Goal: Complete application form: Complete application form

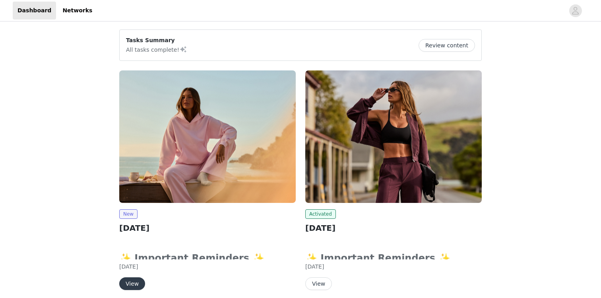
click at [132, 287] on button "View" at bounding box center [132, 283] width 26 height 13
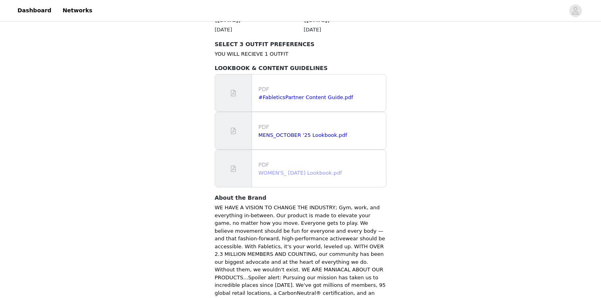
scroll to position [523, 0]
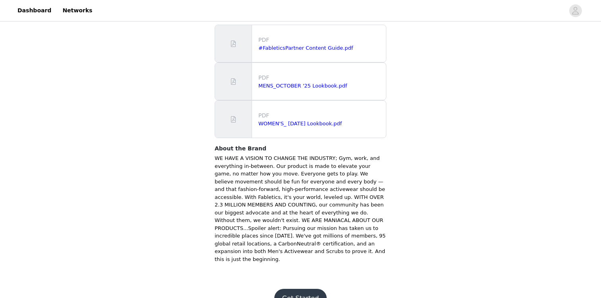
click at [306, 288] on button "Get Started" at bounding box center [300, 297] width 53 height 19
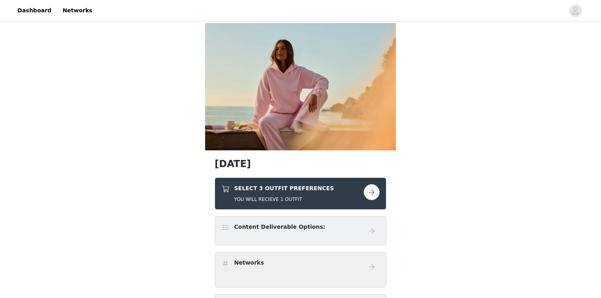
click at [370, 193] on button "button" at bounding box center [371, 192] width 16 height 16
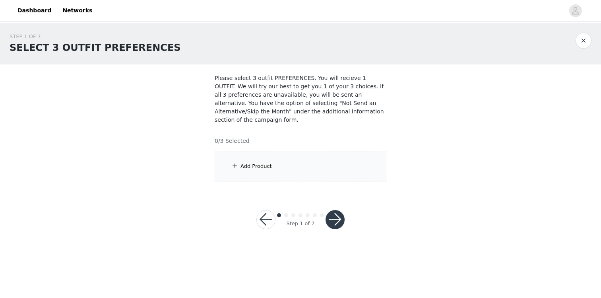
click at [286, 177] on div "Add Product" at bounding box center [300, 166] width 172 height 30
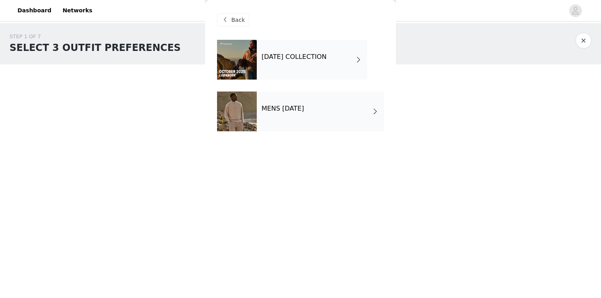
click at [336, 62] on div "[DATE] COLLECTION" at bounding box center [312, 60] width 110 height 40
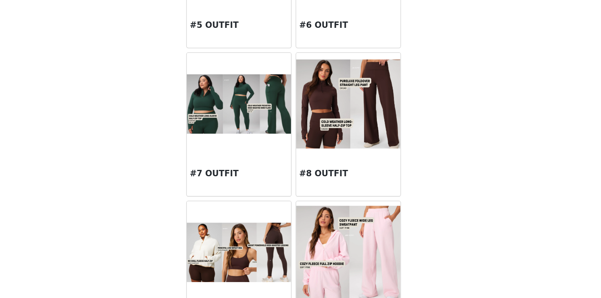
scroll to position [233, 0]
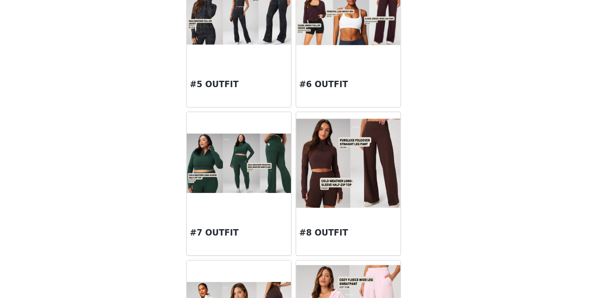
click at [335, 233] on div "#8 OUTFIT" at bounding box center [342, 248] width 81 height 32
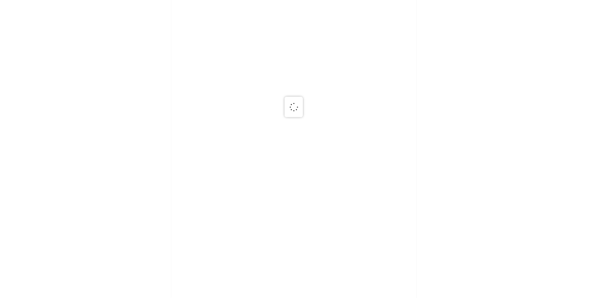
scroll to position [0, 0]
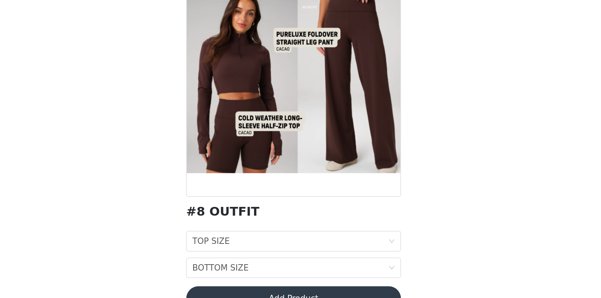
click at [321, 242] on div "#8 OUTFIT TOP SIZE TOP SIZE BOTTOM SIZE BOTTOM SIZE Add Product" at bounding box center [300, 178] width 167 height 277
click at [319, 247] on div "TOP SIZE TOP SIZE" at bounding box center [298, 252] width 152 height 15
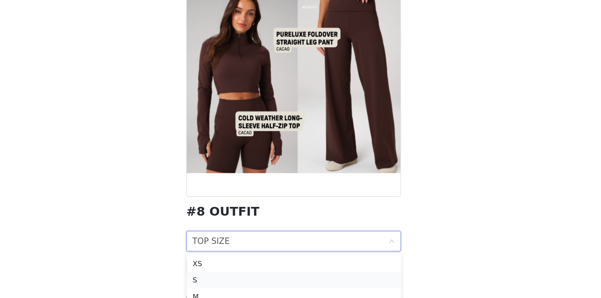
click at [285, 278] on li "S" at bounding box center [300, 283] width 167 height 13
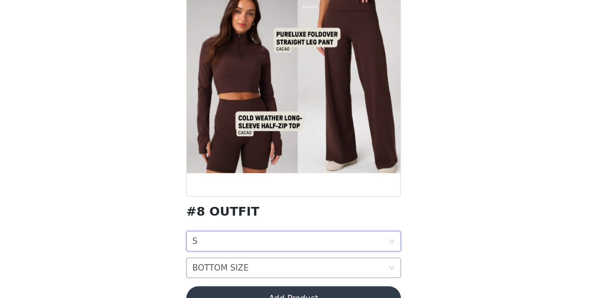
click at [284, 274] on div "BOTTOM SIZE BOTTOM SIZE" at bounding box center [298, 273] width 152 height 15
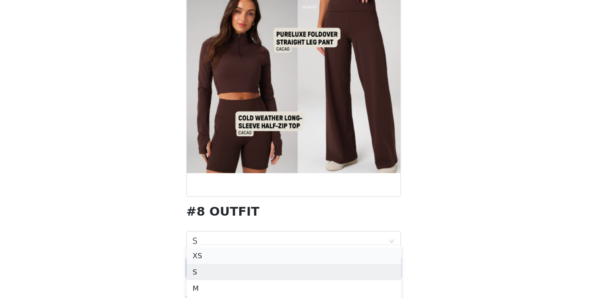
scroll to position [40, 0]
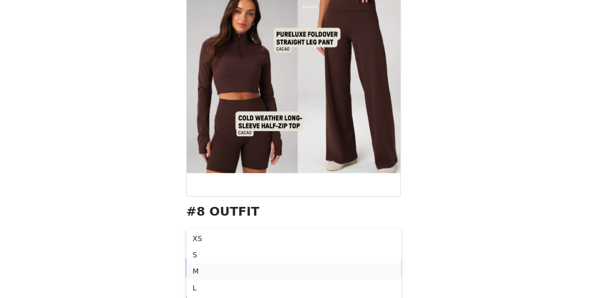
click at [266, 276] on div "M" at bounding box center [300, 276] width 157 height 9
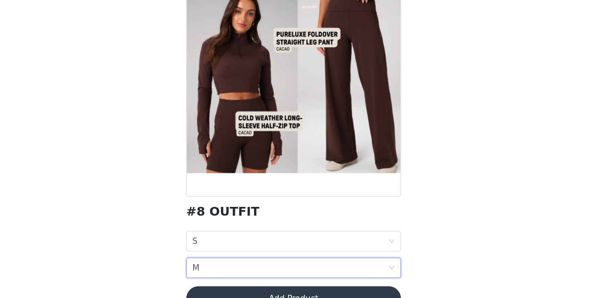
scroll to position [0, 0]
click at [265, 290] on button "Add Product" at bounding box center [300, 297] width 167 height 19
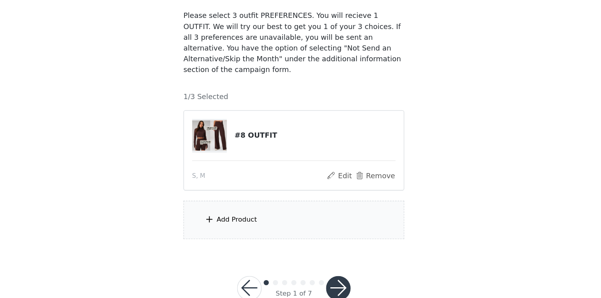
click at [274, 242] on div "Add Product" at bounding box center [300, 237] width 172 height 30
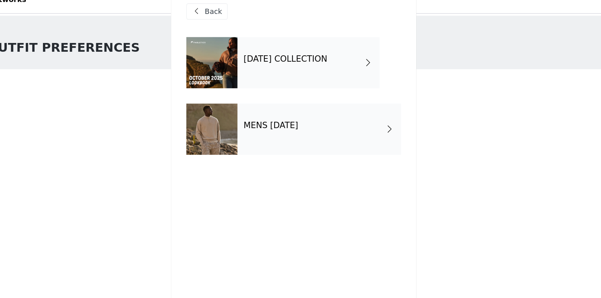
click at [318, 69] on div "[DATE] COLLECTION" at bounding box center [312, 60] width 110 height 40
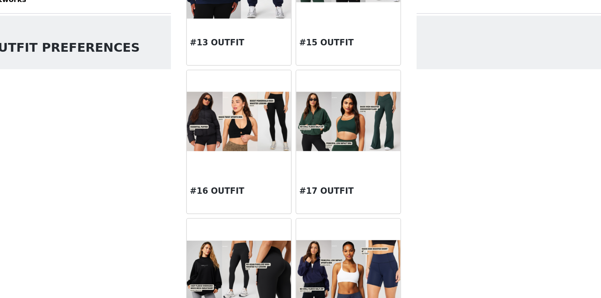
scroll to position [893, 0]
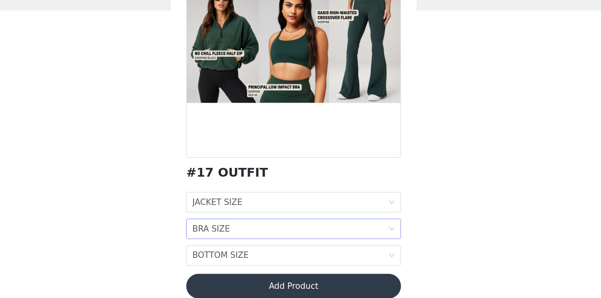
scroll to position [6, 0]
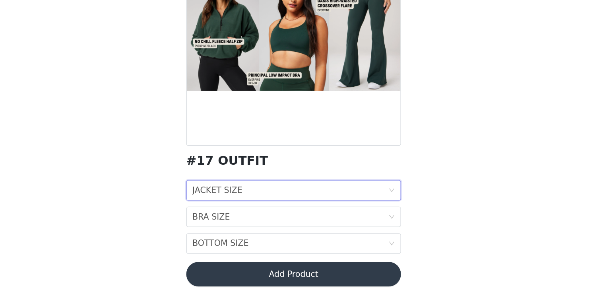
click at [272, 212] on div "JACKET SIZE JACKET SIZE" at bounding box center [298, 213] width 152 height 15
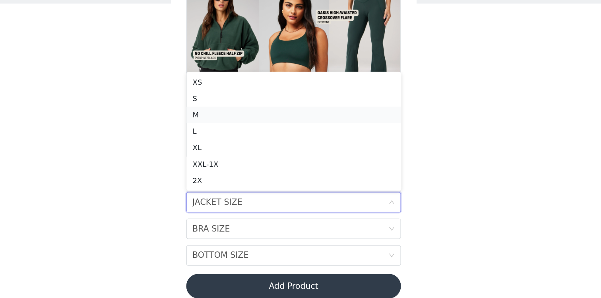
click at [263, 139] on li "M" at bounding box center [300, 145] width 167 height 13
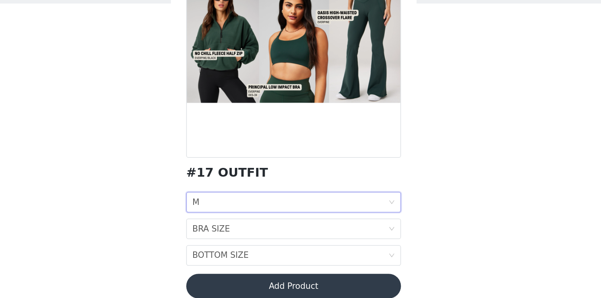
click at [253, 214] on div "JACKET SIZE M" at bounding box center [298, 213] width 152 height 15
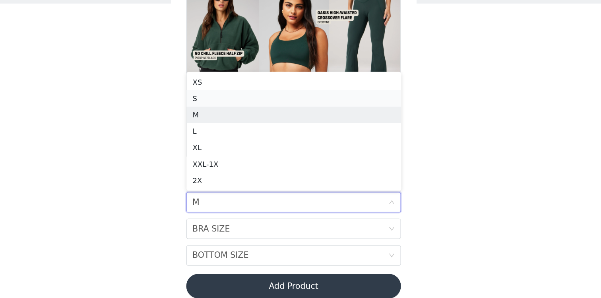
click at [265, 133] on div "S" at bounding box center [300, 132] width 157 height 9
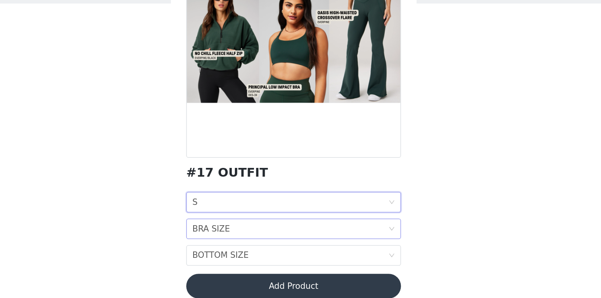
click at [257, 230] on div "BRA SIZE BRA SIZE" at bounding box center [298, 233] width 152 height 15
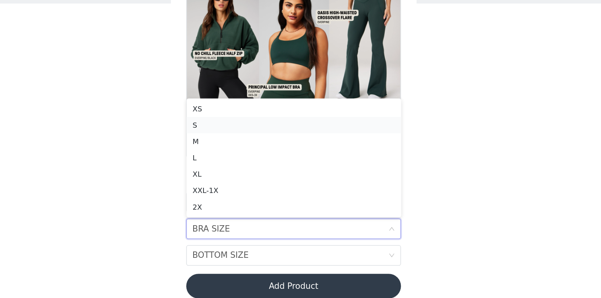
click at [249, 152] on div "S" at bounding box center [300, 153] width 157 height 9
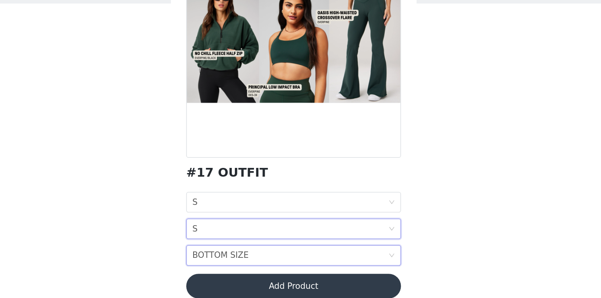
click at [257, 255] on div "BOTTOM SIZE" at bounding box center [244, 254] width 44 height 15
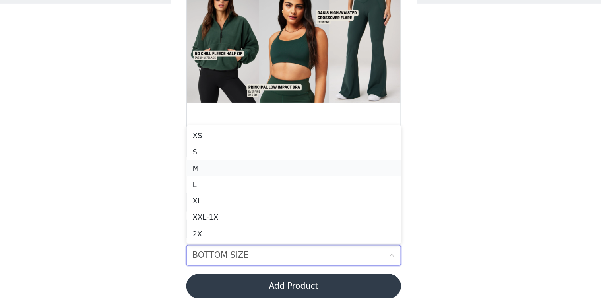
click at [260, 185] on div "M" at bounding box center [300, 186] width 157 height 9
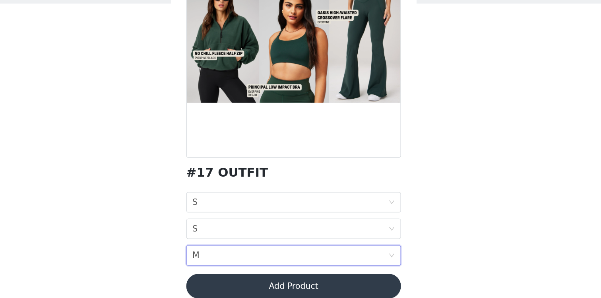
click at [265, 280] on button "Add Product" at bounding box center [300, 278] width 167 height 19
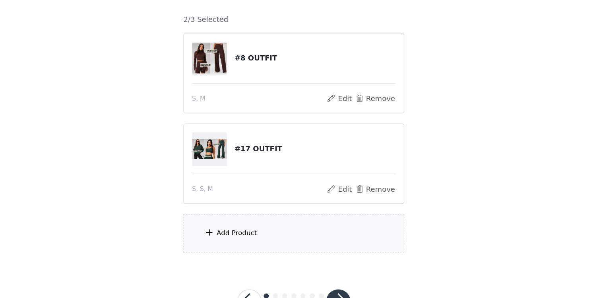
scroll to position [91, 0]
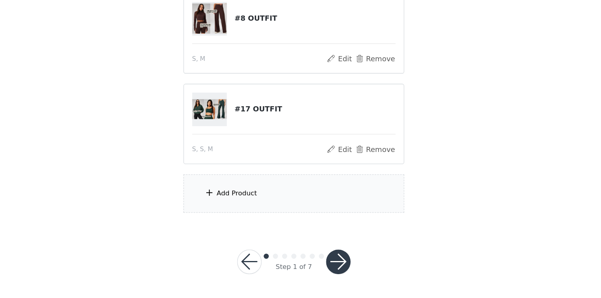
click at [289, 216] on div "Add Product" at bounding box center [300, 216] width 172 height 30
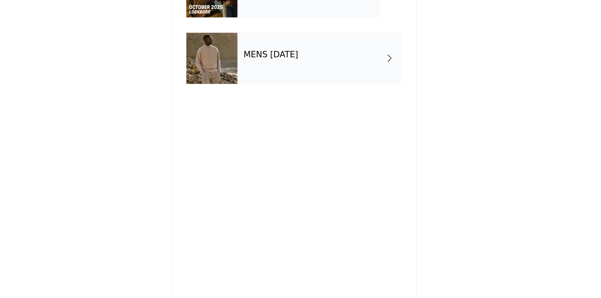
click at [289, 71] on div "[DATE] COLLECTION" at bounding box center [312, 60] width 110 height 40
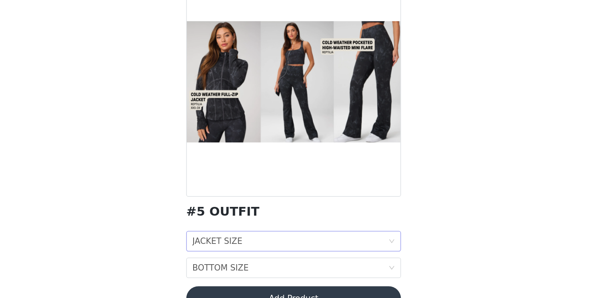
click at [265, 248] on div "JACKET SIZE JACKET SIZE" at bounding box center [298, 252] width 152 height 15
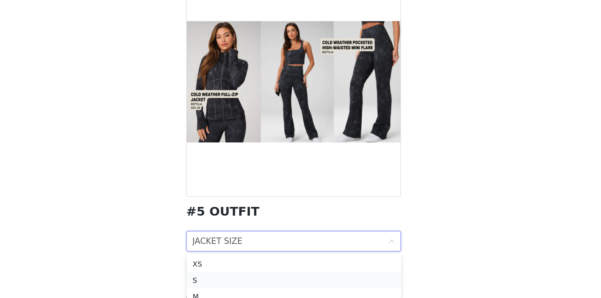
click at [249, 278] on li "S" at bounding box center [300, 283] width 167 height 13
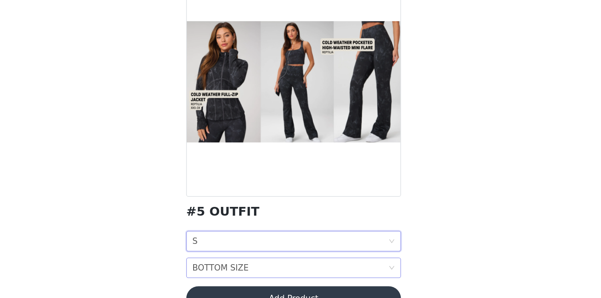
click at [250, 275] on div "BOTTOM SIZE" at bounding box center [244, 273] width 44 height 15
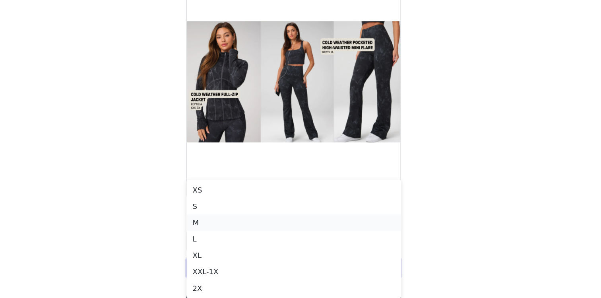
click at [249, 235] on div "M" at bounding box center [300, 238] width 157 height 9
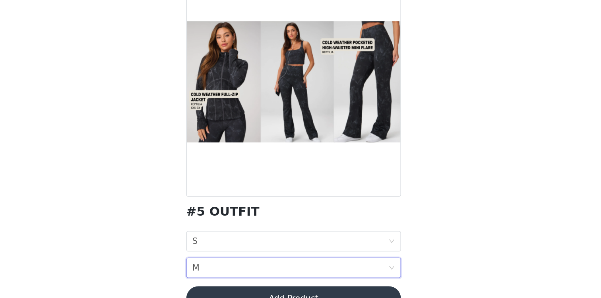
click at [259, 292] on button "Add Product" at bounding box center [300, 297] width 167 height 19
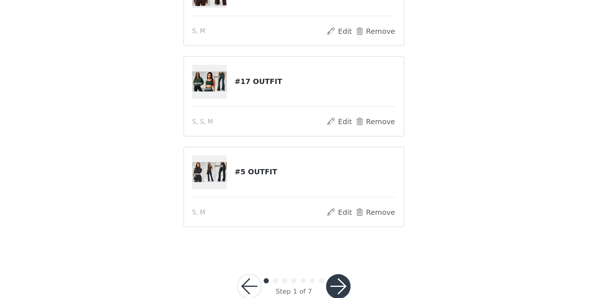
click at [332, 287] on button "button" at bounding box center [334, 288] width 19 height 19
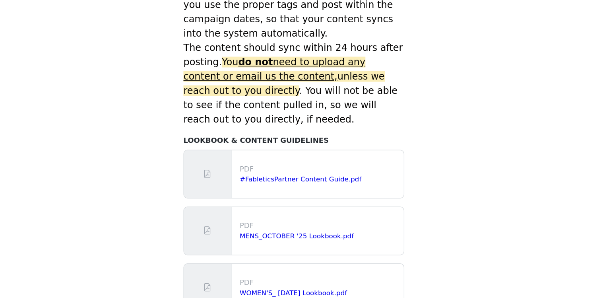
scroll to position [378, 0]
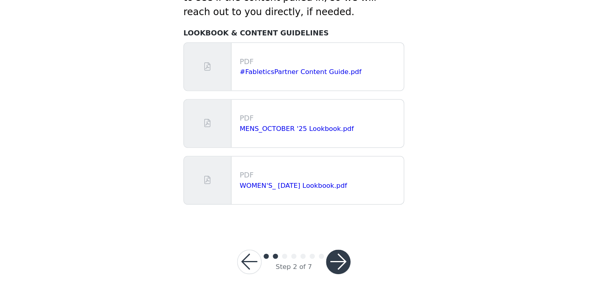
click at [333, 267] on button "button" at bounding box center [334, 269] width 19 height 19
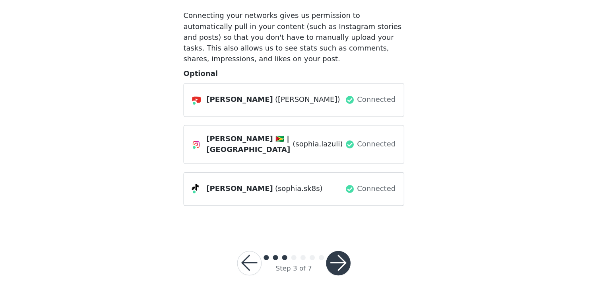
click at [336, 261] on button "button" at bounding box center [334, 270] width 19 height 19
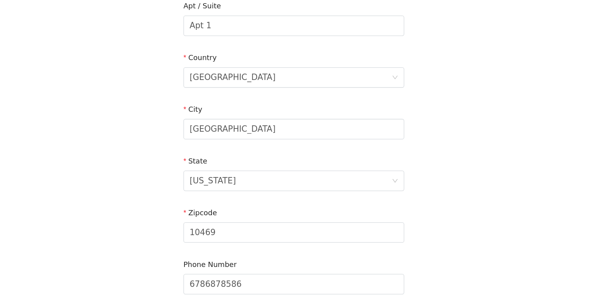
scroll to position [244, 0]
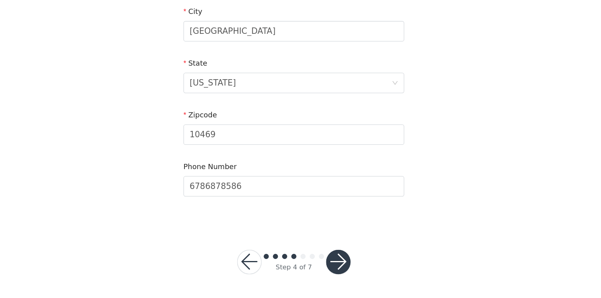
click at [344, 268] on button "button" at bounding box center [334, 269] width 19 height 19
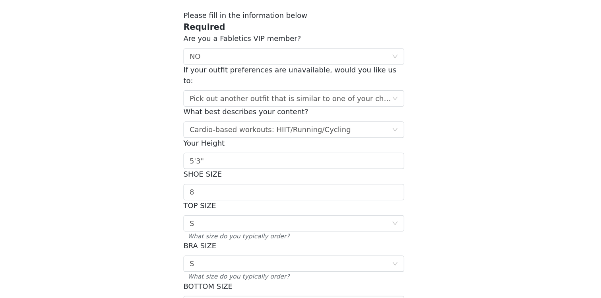
scroll to position [130, 0]
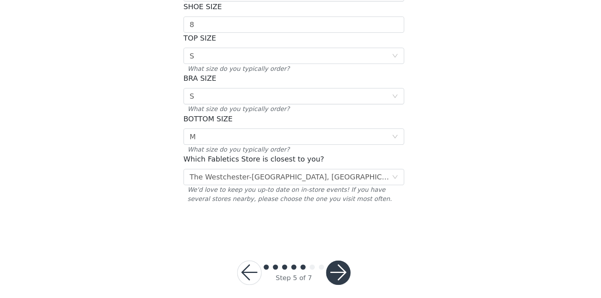
click at [339, 270] on button "button" at bounding box center [334, 277] width 19 height 19
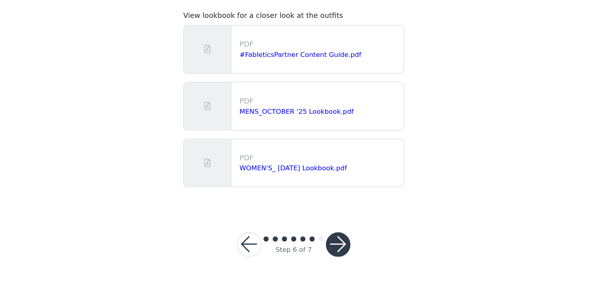
click at [342, 247] on div at bounding box center [334, 255] width 19 height 19
click at [340, 256] on button "button" at bounding box center [334, 255] width 19 height 19
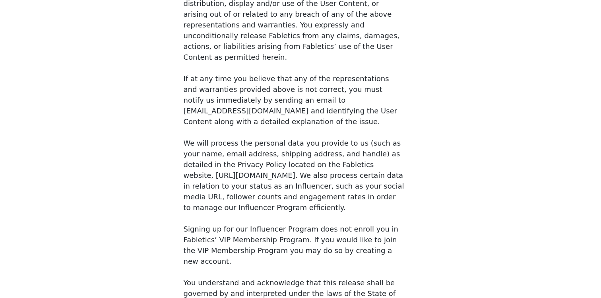
scroll to position [603, 0]
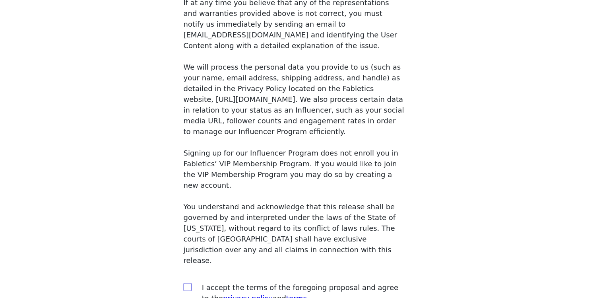
click at [219, 286] on span at bounding box center [217, 289] width 6 height 6
click at [219, 286] on input "checkbox" at bounding box center [217, 289] width 6 height 6
checkbox input "true"
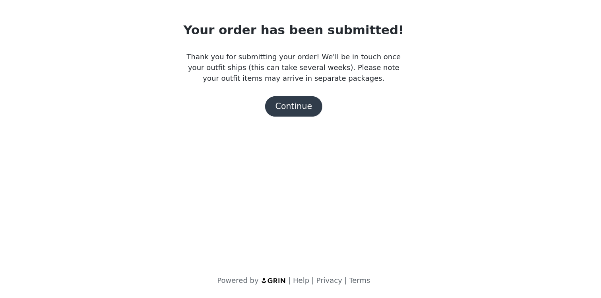
click at [313, 145] on button "Continue" at bounding box center [300, 149] width 44 height 16
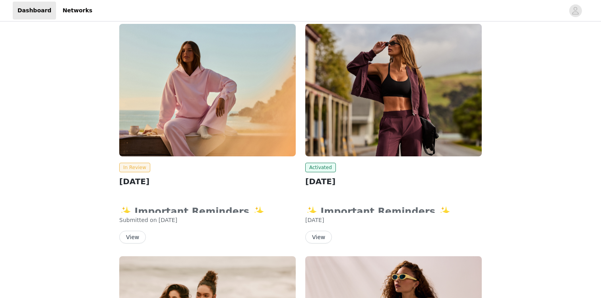
scroll to position [67, 0]
